Goal: Task Accomplishment & Management: Use online tool/utility

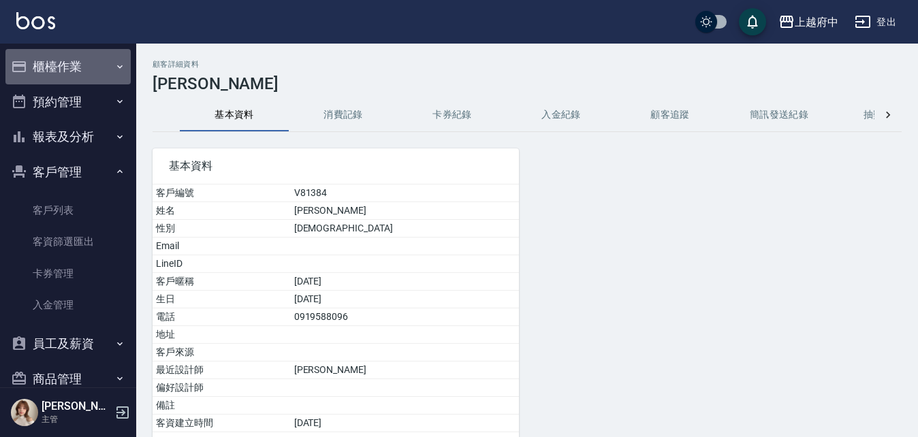
click at [103, 65] on button "櫃檯作業" at bounding box center [67, 66] width 125 height 35
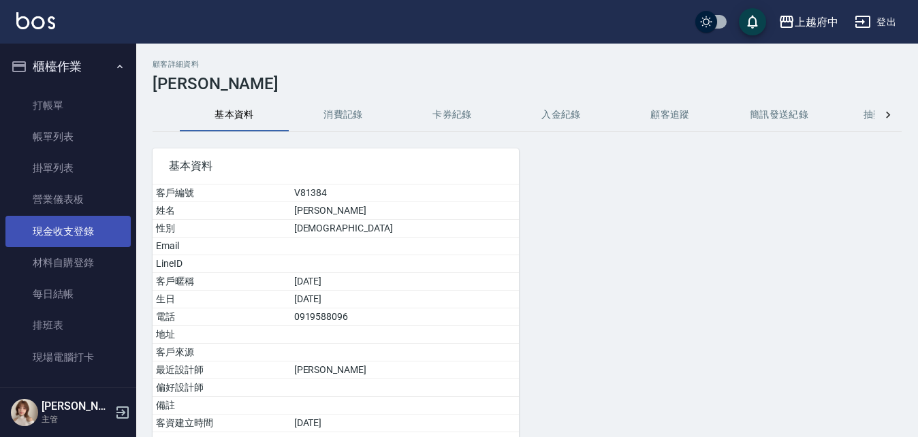
click at [84, 230] on link "現金收支登錄" at bounding box center [67, 231] width 125 height 31
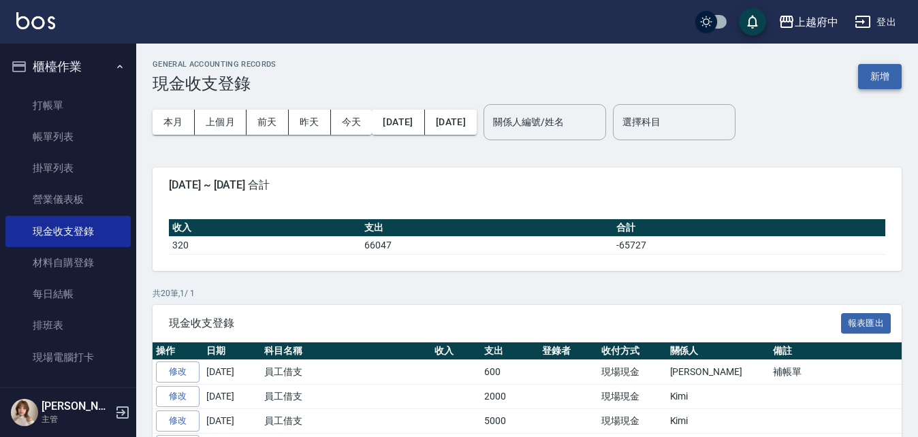
click at [883, 79] on button "新增" at bounding box center [880, 76] width 44 height 25
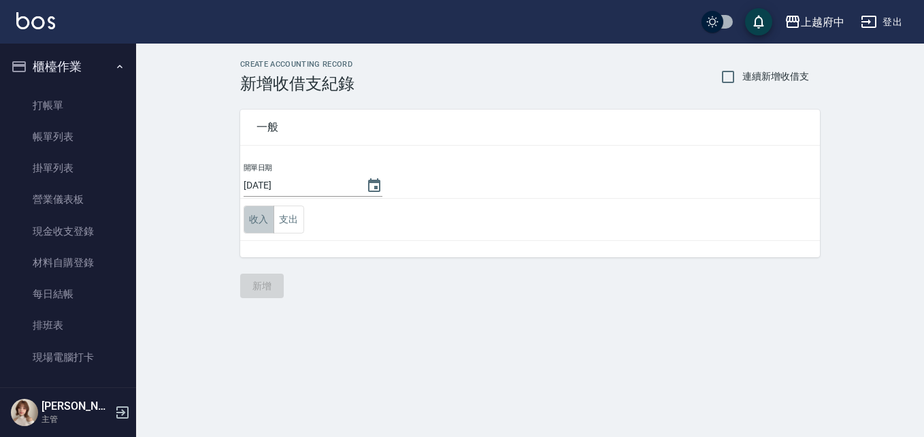
click at [257, 222] on button "收入" at bounding box center [259, 220] width 31 height 28
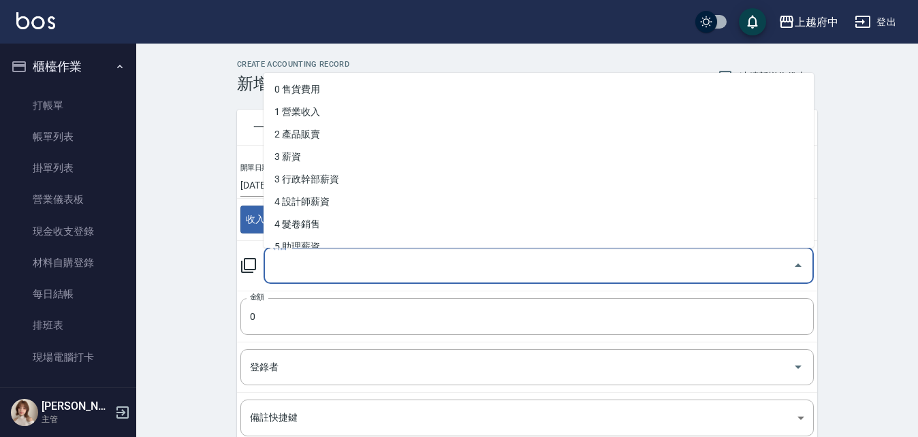
click at [451, 274] on input "科目" at bounding box center [528, 266] width 517 height 24
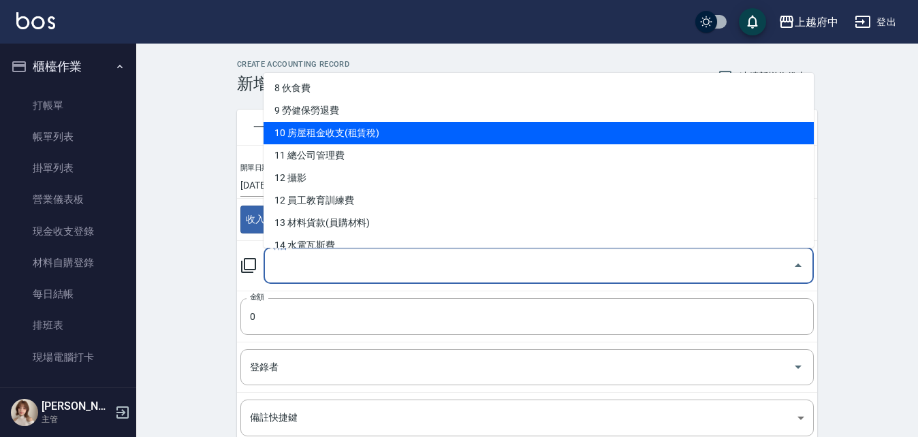
scroll to position [272, 0]
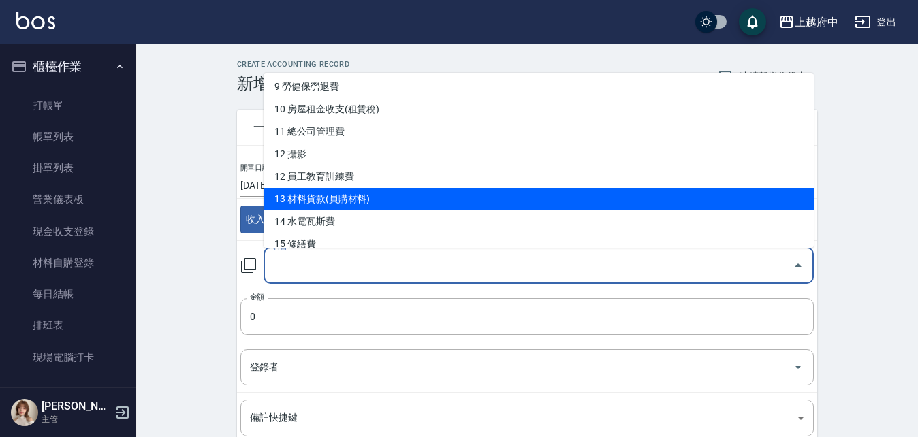
click at [402, 192] on li "13 材料貨款(員購材料)" at bounding box center [538, 199] width 550 height 22
type input "13 材料貨款(員購材料)"
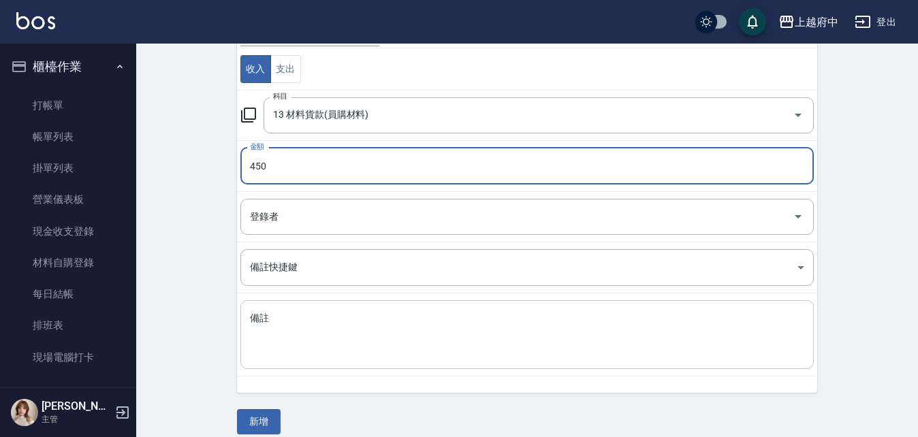
scroll to position [164, 0]
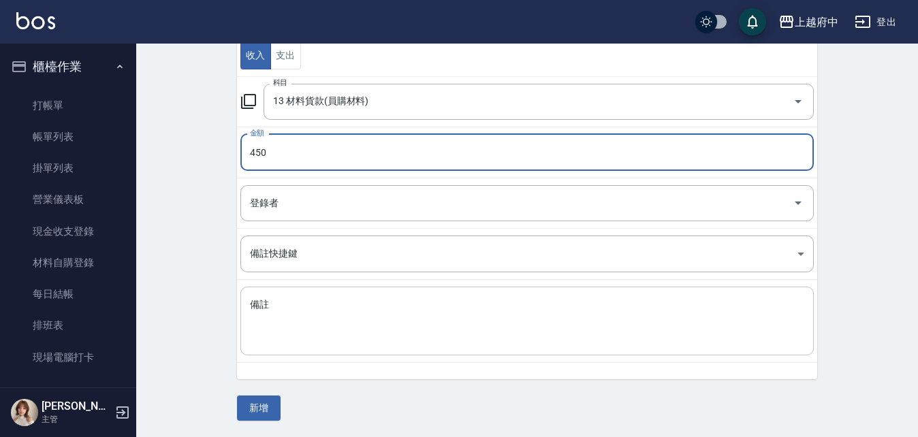
type input "450"
click at [346, 321] on textarea "備註" at bounding box center [527, 321] width 554 height 46
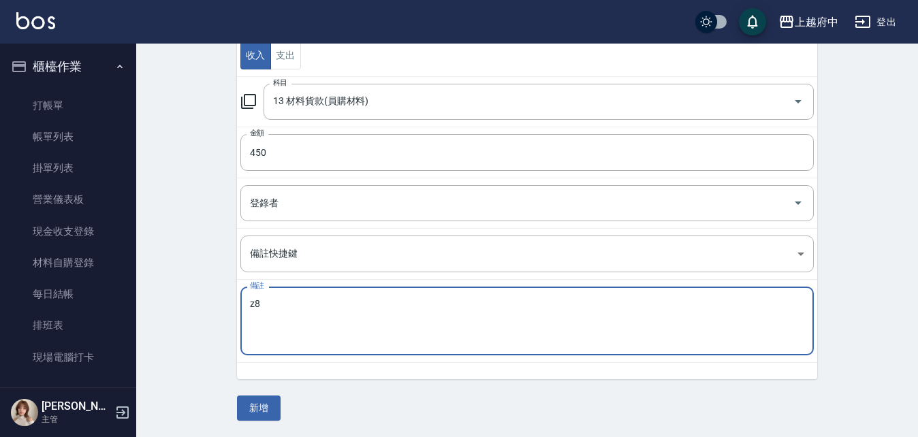
type textarea "z"
type textarea "髮光療-1"
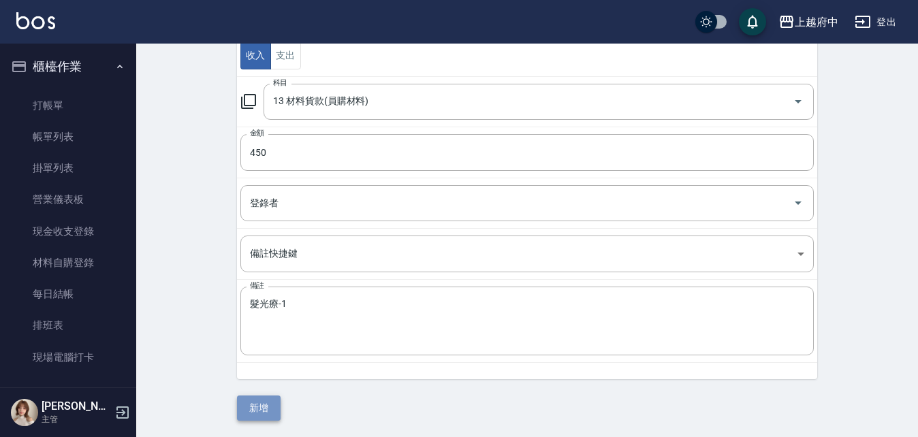
click at [262, 404] on button "新增" at bounding box center [259, 407] width 44 height 25
